Goal: Task Accomplishment & Management: Use online tool/utility

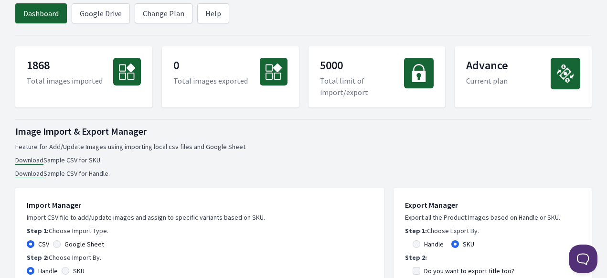
scroll to position [143, 0]
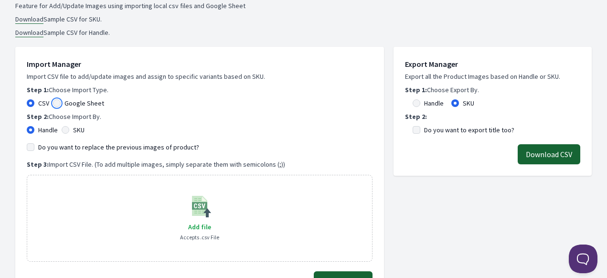
click at [56, 105] on input "Google Sheet" at bounding box center [57, 103] width 8 height 8
radio input "true"
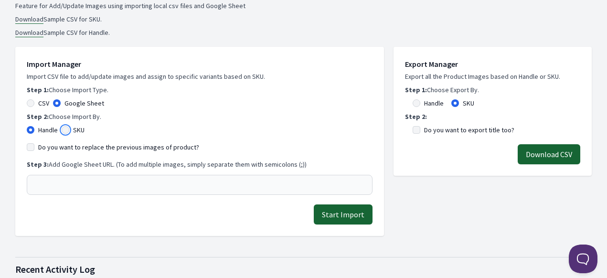
click at [67, 130] on input "SKU" at bounding box center [66, 130] width 8 height 8
radio input "true"
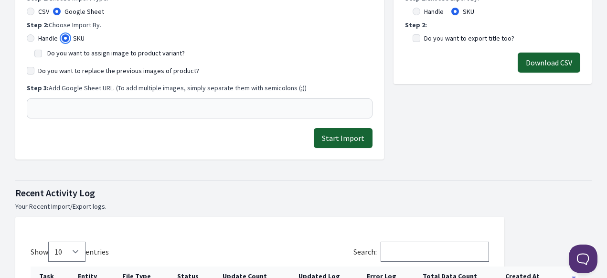
scroll to position [239, 0]
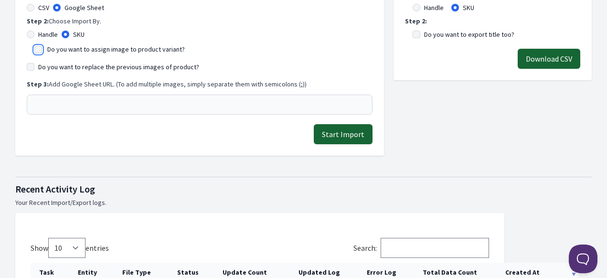
click at [39, 47] on input "Do you want to assign image to product variant?" at bounding box center [38, 50] width 8 height 8
checkbox input "true"
click at [32, 64] on input "Do you want to replace the previous images of product?" at bounding box center [31, 67] width 8 height 8
checkbox input "true"
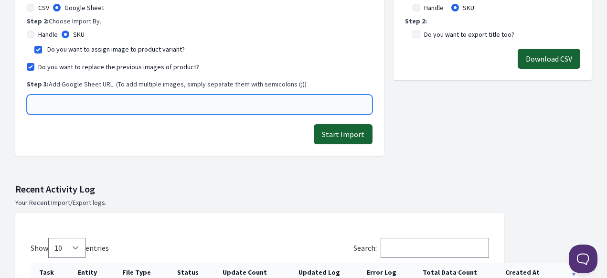
click at [53, 105] on input "text" at bounding box center [200, 105] width 346 height 20
paste input "https://docs.google.com/spreadsheets/d/1-uB4VKHnaQATfbu-52v_IV2y0DCDMq6PX814xWD…"
drag, startPoint x: 358, startPoint y: 104, endPoint x: 17, endPoint y: 104, distance: 340.6
click at [17, 104] on div "Import Manager Import CSV file to add/update images and assign to specific vari…" at bounding box center [199, 53] width 369 height 204
type input "https://docs.google.com/spreadsheets/d/1-uB4VKHnaQATfbu-52v_IV2y0DCDMq6PX814xWD…"
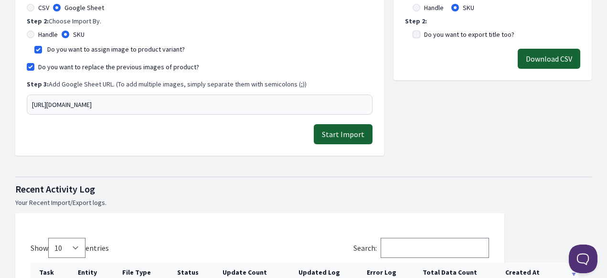
click at [69, 132] on div "Start Import" at bounding box center [200, 134] width 346 height 20
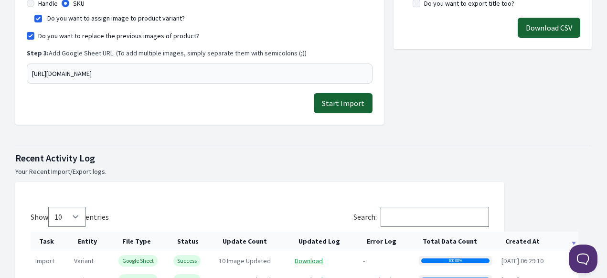
scroll to position [287, 0]
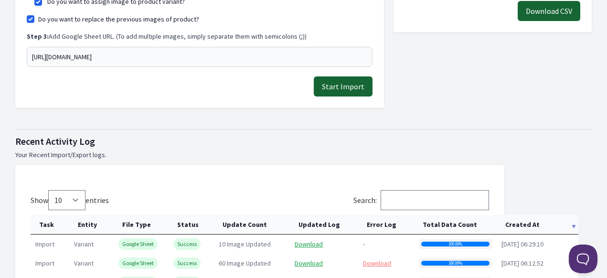
click at [345, 90] on button "Start Import" at bounding box center [343, 86] width 59 height 20
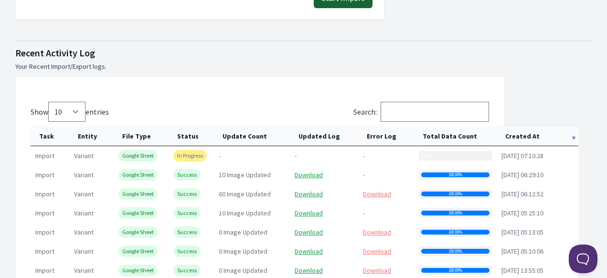
scroll to position [430, 0]
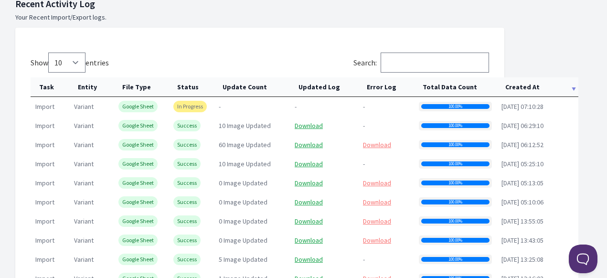
scroll to position [478, 0]
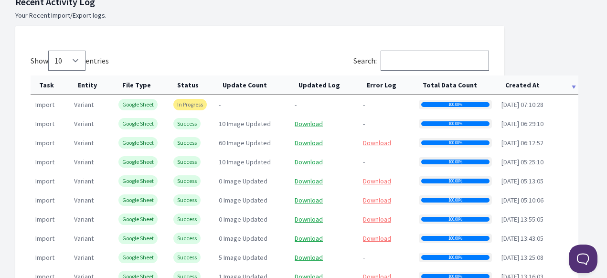
click at [545, 87] on th "Created At" at bounding box center [538, 85] width 82 height 20
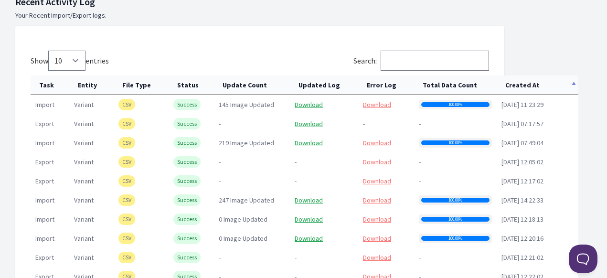
click at [545, 87] on th "Created At" at bounding box center [538, 85] width 82 height 20
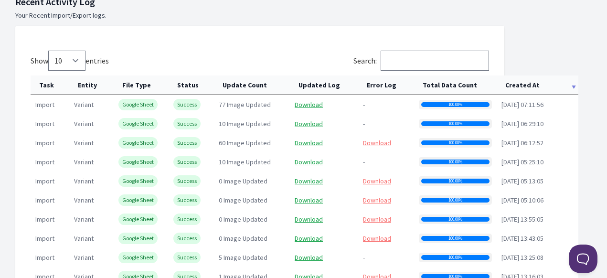
click at [545, 87] on th "Created At" at bounding box center [538, 85] width 82 height 20
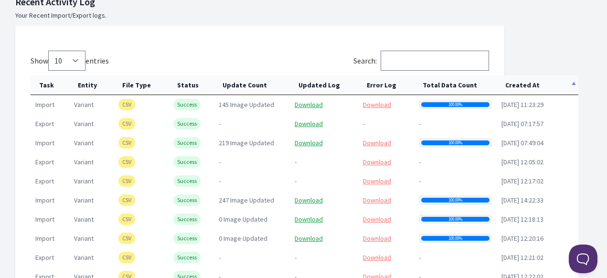
click at [545, 87] on th "Created At" at bounding box center [538, 85] width 82 height 20
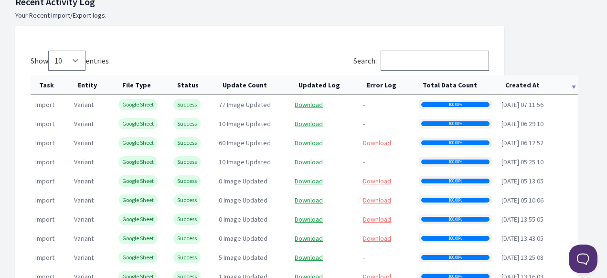
click at [567, 82] on th "Created At" at bounding box center [538, 85] width 82 height 20
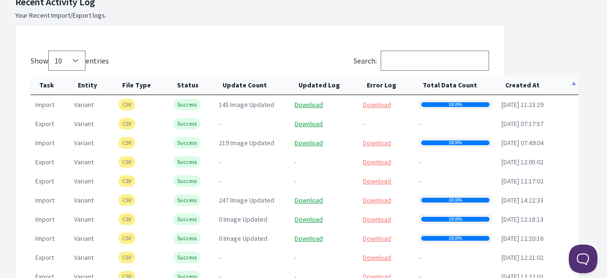
click at [574, 86] on th "Created At" at bounding box center [538, 85] width 82 height 20
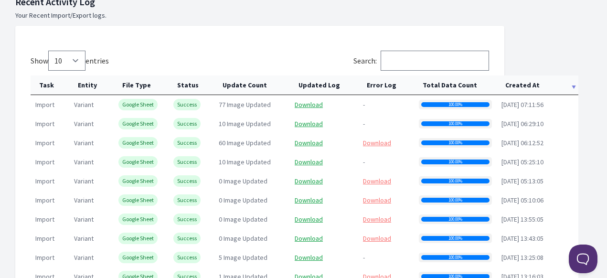
click at [574, 86] on th "Created At" at bounding box center [538, 85] width 82 height 20
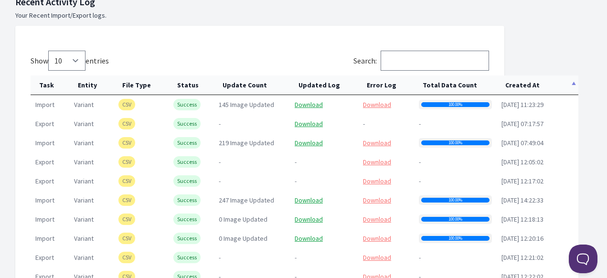
click at [574, 86] on th "Created At" at bounding box center [538, 85] width 82 height 20
